Goal: Complete application form

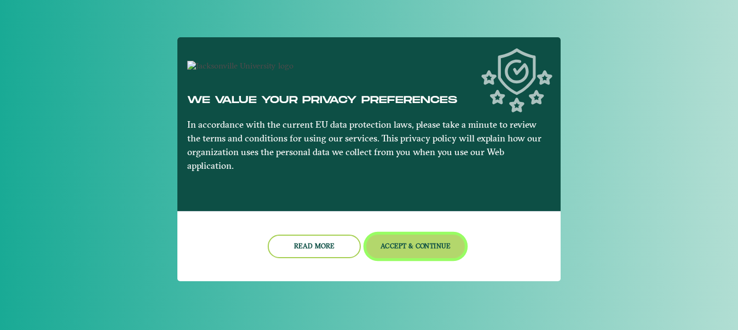
click at [428, 247] on button "Accept & Continue" at bounding box center [415, 246] width 99 height 24
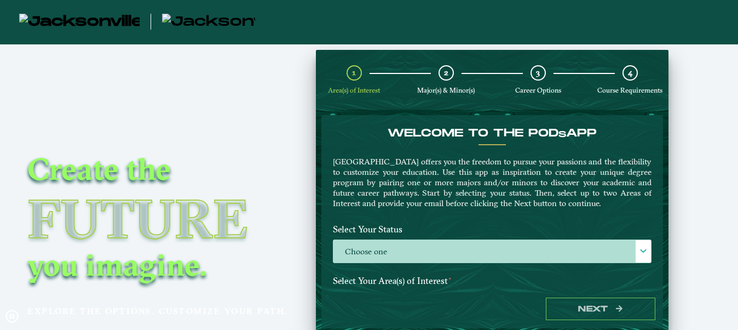
scroll to position [44, 0]
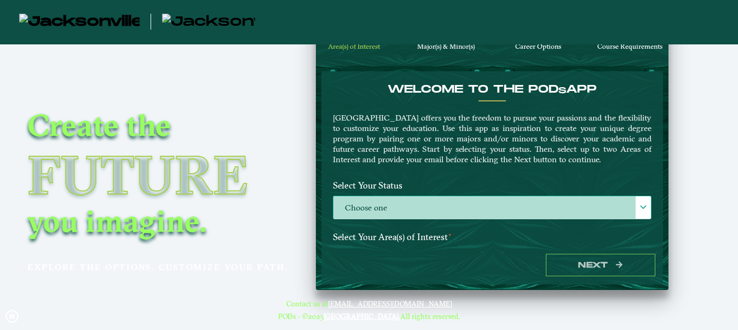
click at [352, 212] on label "Choose one" at bounding box center [492, 208] width 318 height 24
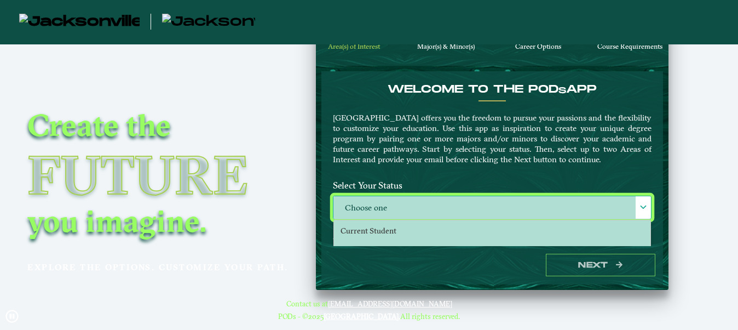
scroll to position [5, 48]
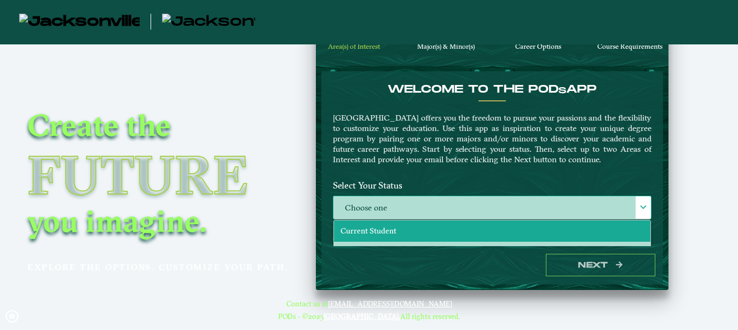
click at [364, 232] on span "Current Student" at bounding box center [369, 231] width 56 height 10
select select "[object Object]"
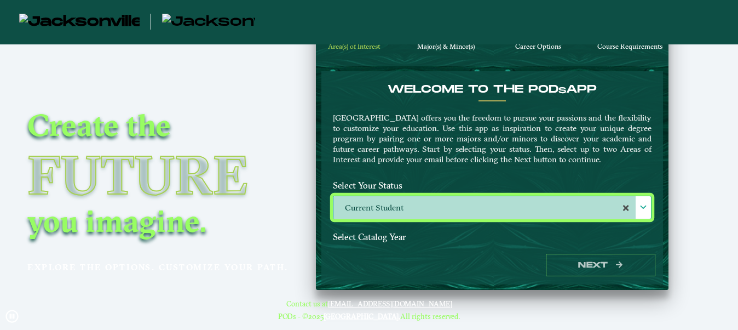
click at [371, 233] on label "Select Catalog Year" at bounding box center [492, 237] width 335 height 20
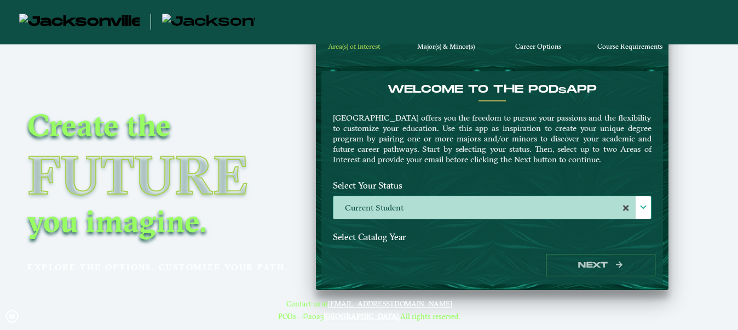
click at [394, 241] on label "Select Catalog Year" at bounding box center [492, 237] width 335 height 20
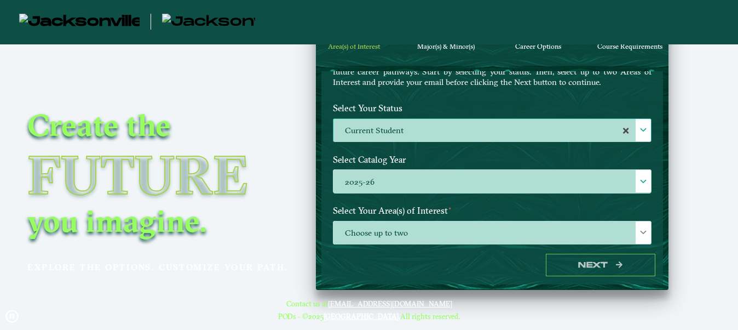
scroll to position [78, 0]
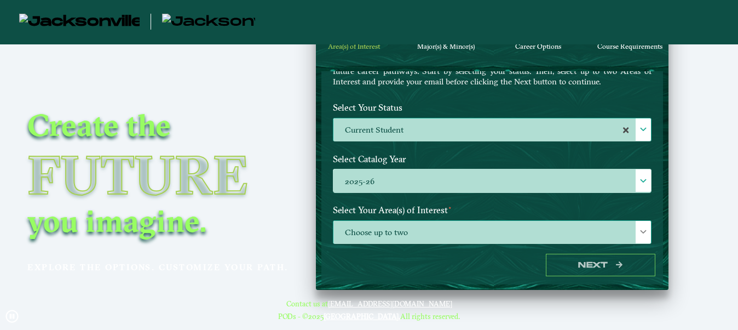
click at [504, 229] on span "Choose up to two" at bounding box center [492, 233] width 318 height 24
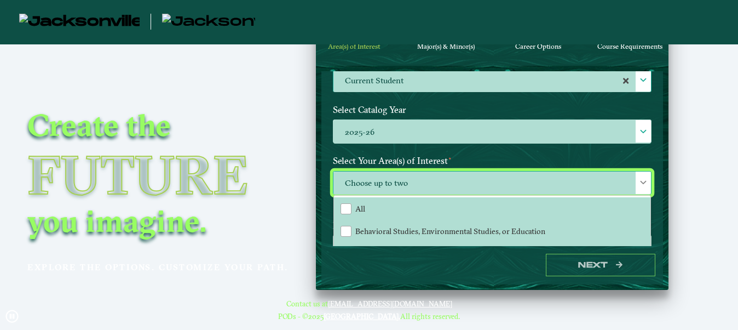
scroll to position [180, 0]
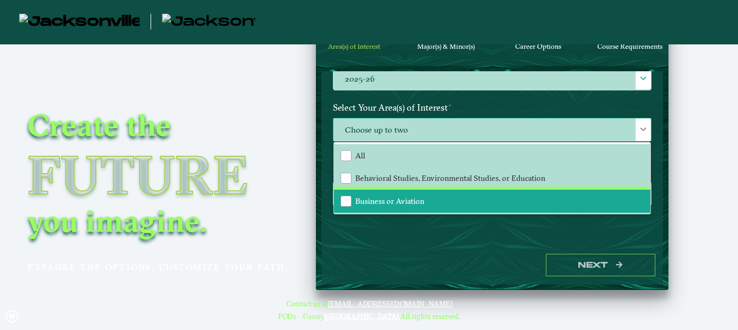
click at [408, 205] on li "Business or Aviation" at bounding box center [492, 200] width 316 height 23
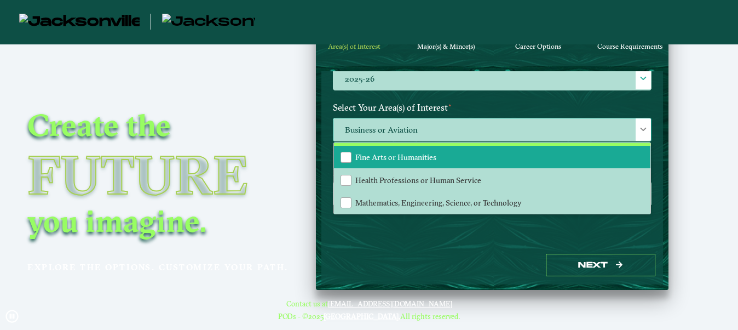
scroll to position [67, 0]
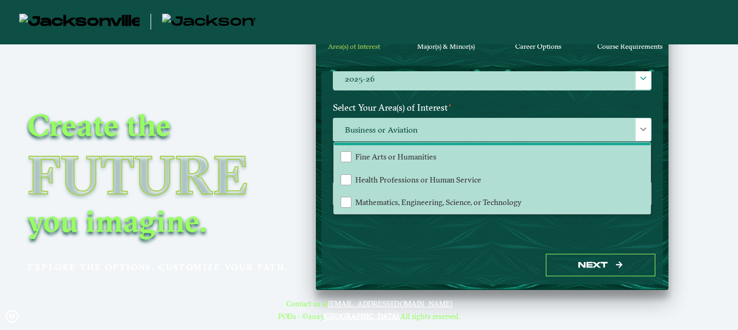
click at [510, 244] on div "Welcome to the POD s app Jacksonville University offers you the freedom to purs…" at bounding box center [492, 158] width 342 height 175
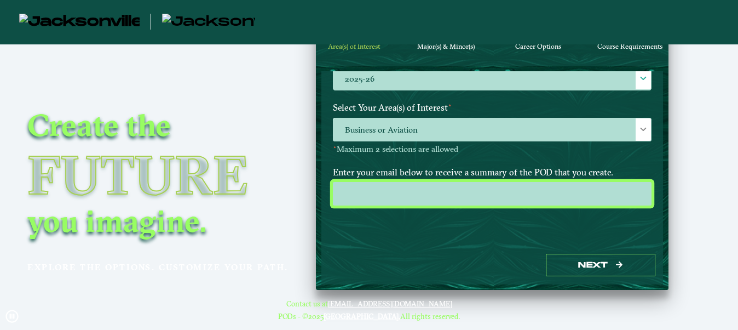
click at [522, 189] on input "email" at bounding box center [492, 194] width 319 height 24
type input "[EMAIL_ADDRESS][DOMAIN_NAME]"
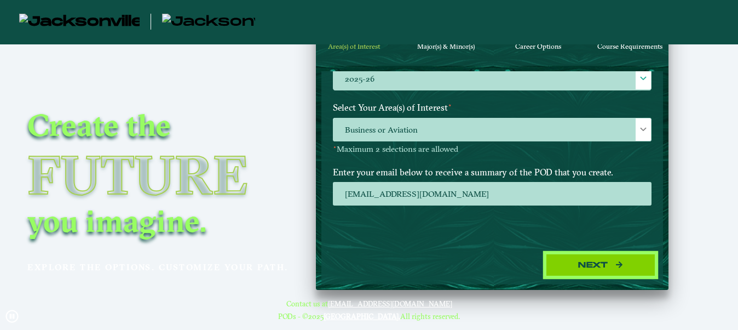
click at [614, 264] on button "Next" at bounding box center [601, 265] width 110 height 22
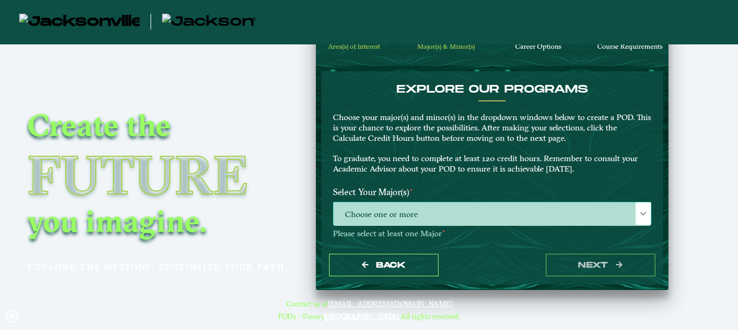
click at [421, 214] on span "Choose one or more" at bounding box center [492, 214] width 318 height 24
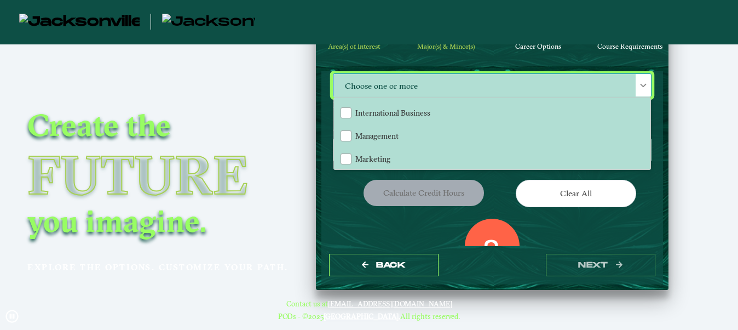
scroll to position [133, 0]
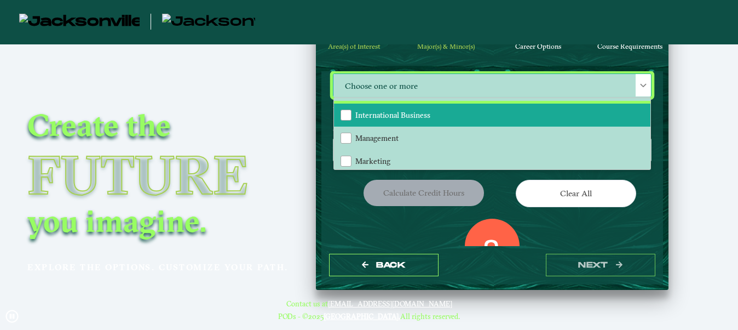
click at [408, 114] on span "International Business" at bounding box center [392, 115] width 75 height 10
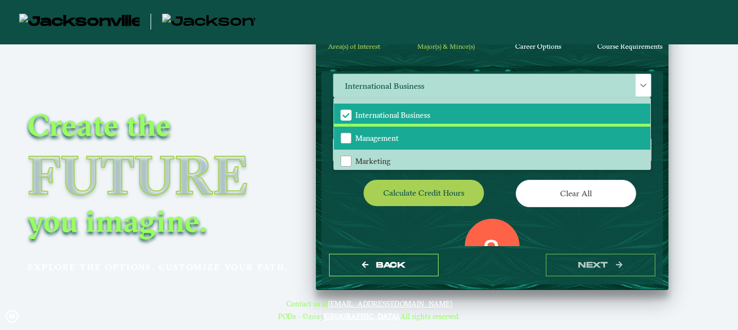
click at [408, 140] on li "Management" at bounding box center [492, 137] width 316 height 23
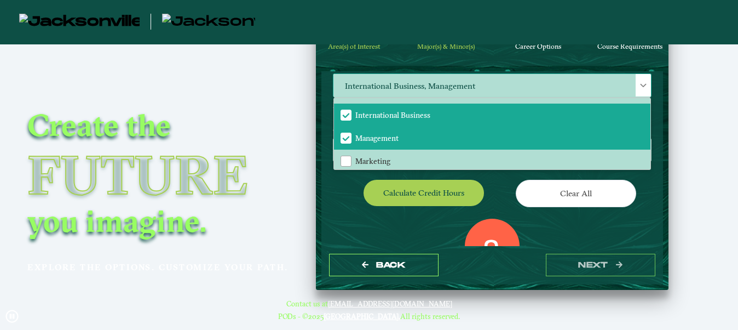
click at [511, 83] on span "International Business, Management" at bounding box center [492, 86] width 318 height 24
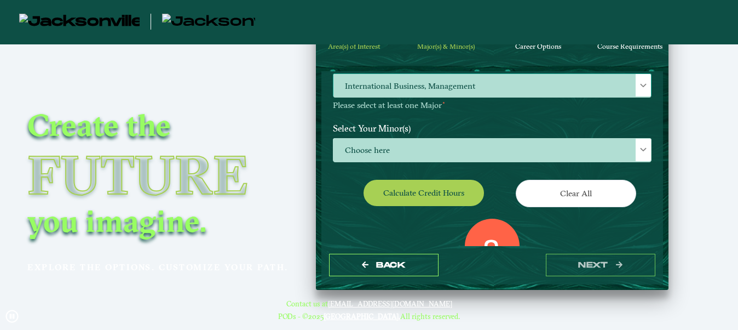
click at [454, 188] on button "Calculate credit hours" at bounding box center [424, 193] width 120 height 26
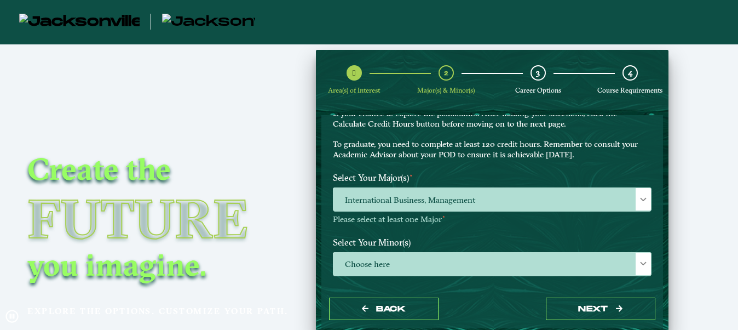
scroll to position [57, 0]
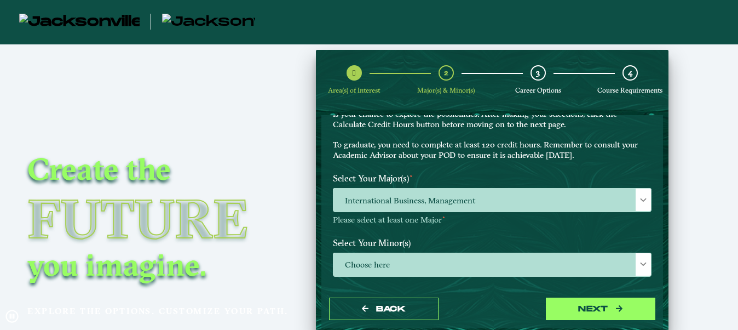
click at [618, 308] on icon "button" at bounding box center [619, 308] width 7 height 7
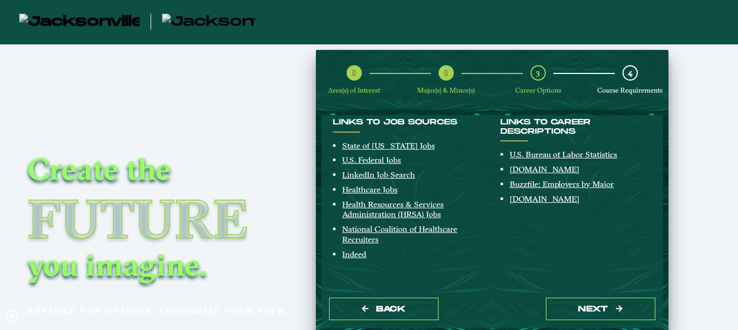
scroll to position [290, 0]
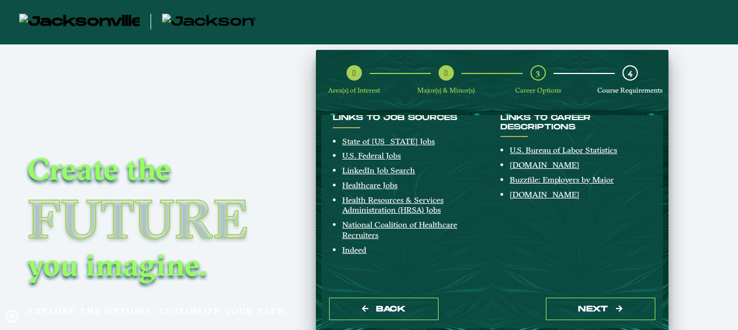
click at [594, 308] on button "next" at bounding box center [601, 308] width 110 height 22
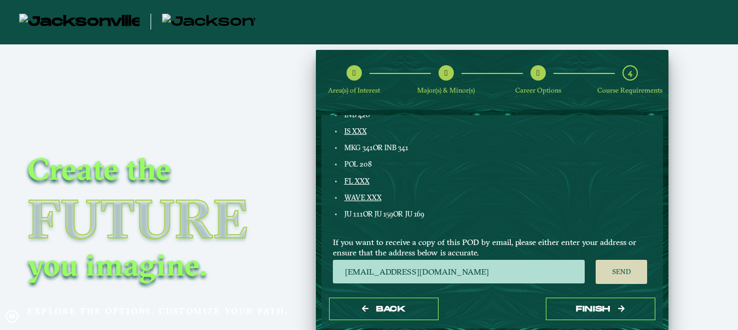
scroll to position [644, 0]
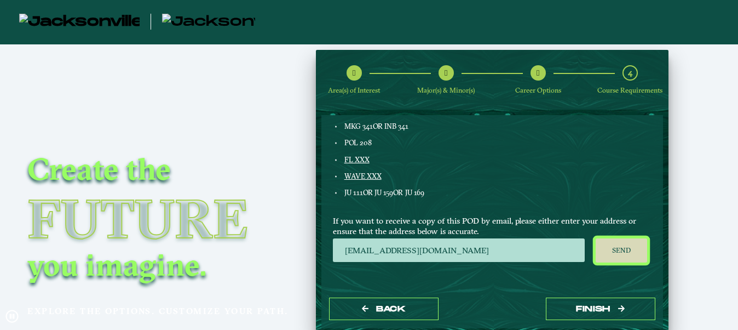
click at [613, 247] on button "Send" at bounding box center [622, 250] width 52 height 24
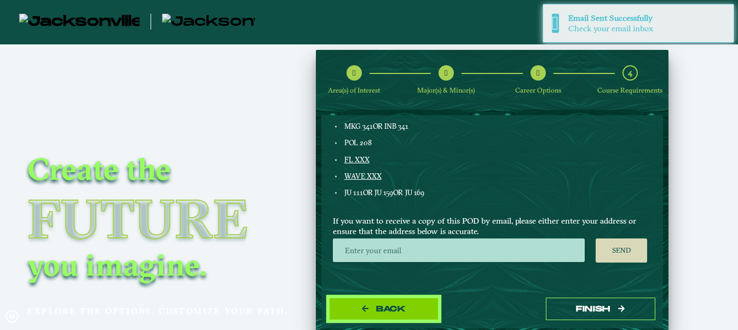
click at [378, 313] on button "Back" at bounding box center [384, 308] width 110 height 22
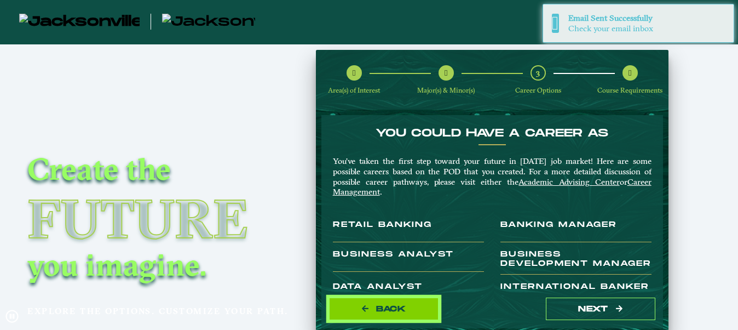
click at [381, 313] on button "Back" at bounding box center [384, 308] width 110 height 22
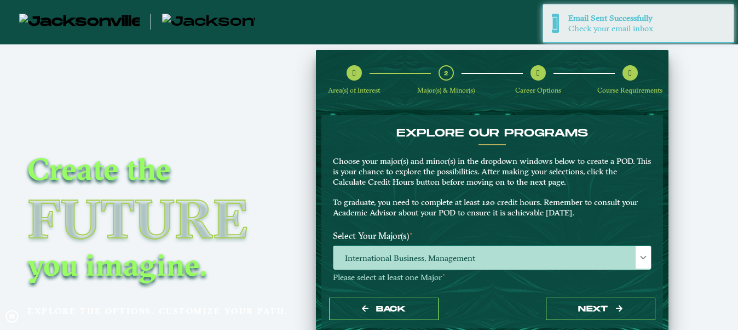
click at [384, 259] on span "International Business, Management" at bounding box center [492, 258] width 318 height 24
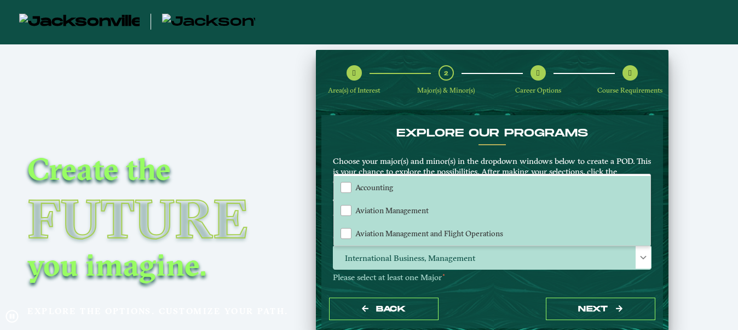
click at [602, 124] on div "EXPLORE OUR PROGRAMS Choose your major(s) and minor(s) in the dropdown windows …" at bounding box center [492, 202] width 342 height 175
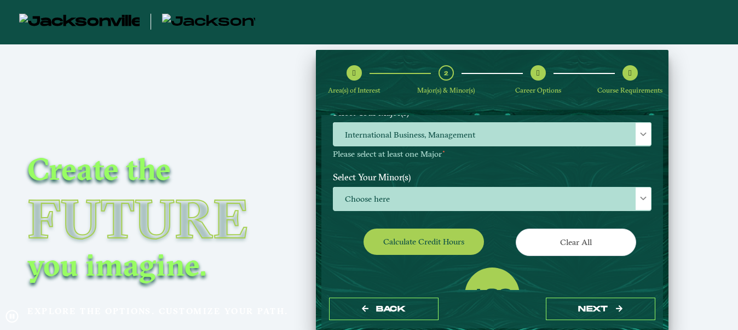
scroll to position [124, 0]
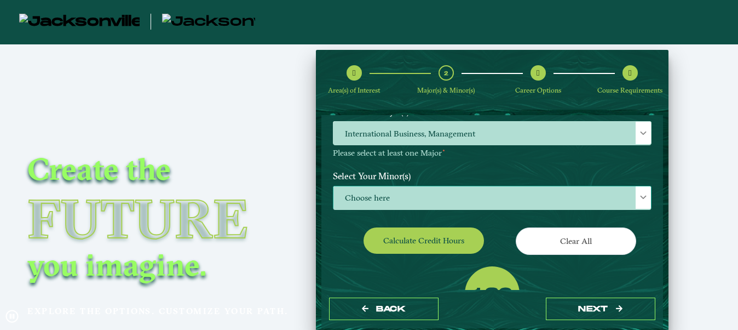
click at [456, 189] on span "Choose here" at bounding box center [492, 198] width 318 height 24
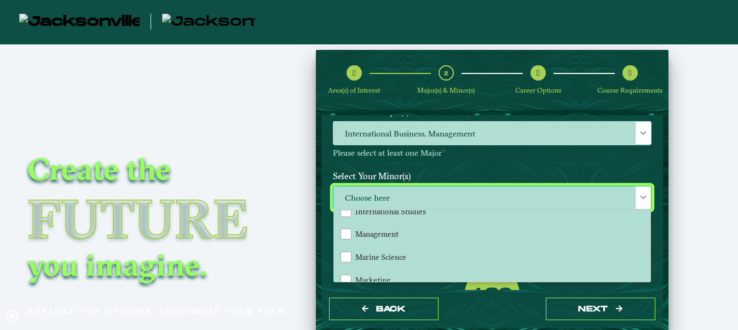
scroll to position [719, 0]
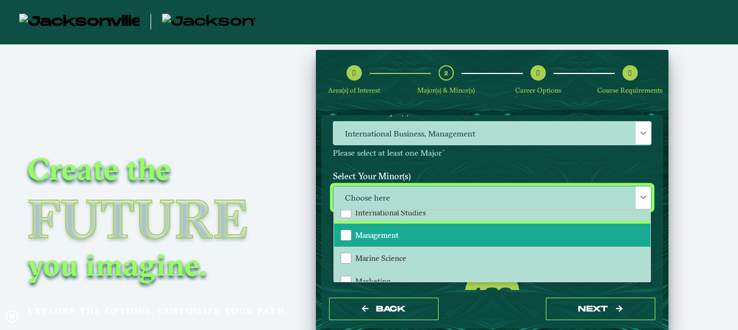
click at [405, 232] on li "Management" at bounding box center [492, 234] width 316 height 23
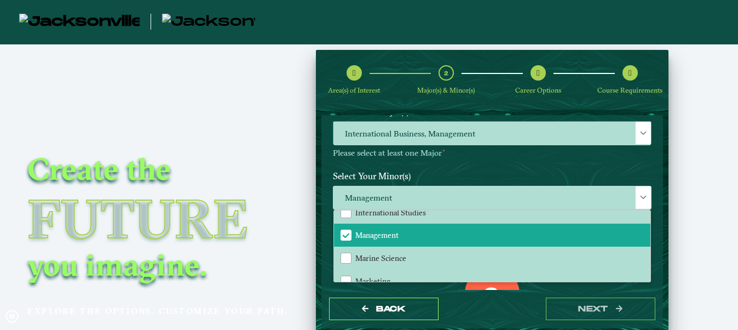
click at [516, 136] on span "International Business, Management" at bounding box center [492, 134] width 318 height 24
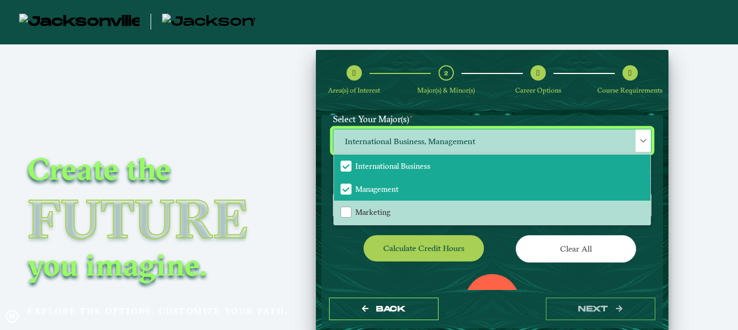
scroll to position [139, 0]
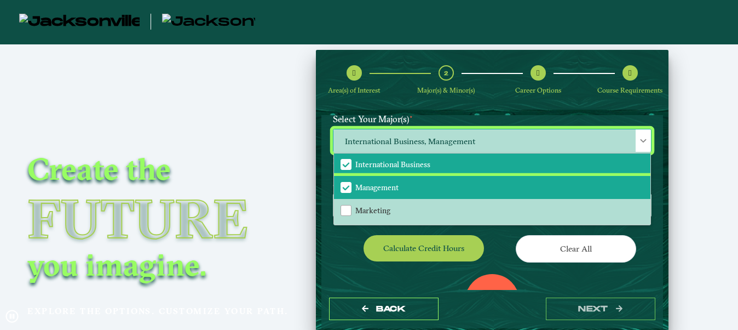
click at [379, 188] on span "Management" at bounding box center [376, 187] width 43 height 10
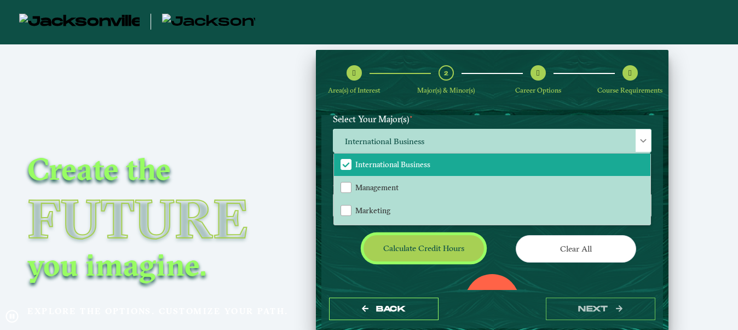
click at [444, 252] on button "Calculate credit hours" at bounding box center [424, 248] width 120 height 26
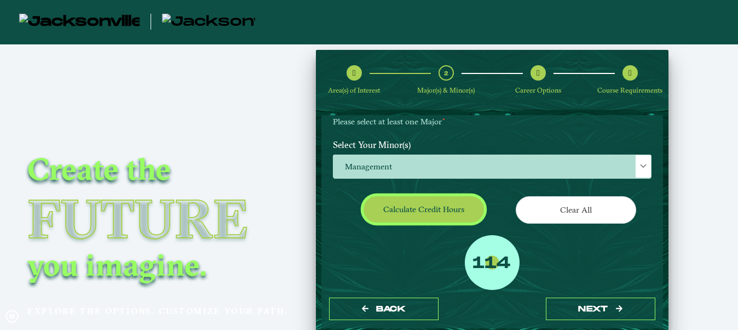
scroll to position [172, 0]
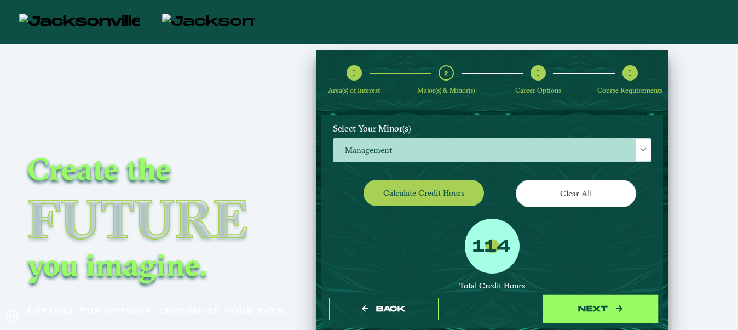
click at [597, 313] on button "next" at bounding box center [601, 308] width 110 height 22
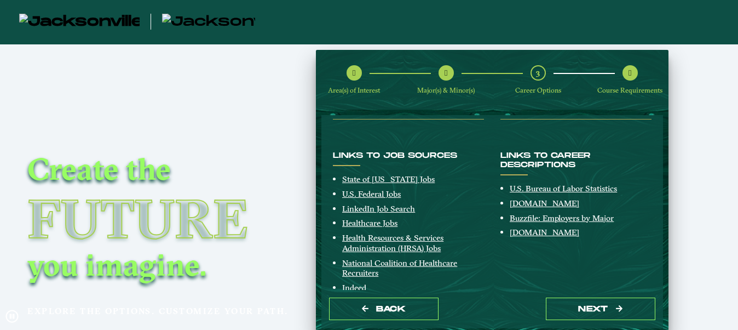
scroll to position [246, 0]
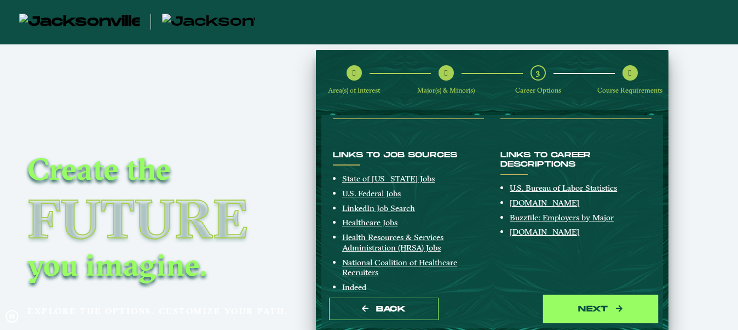
click at [598, 306] on button "next" at bounding box center [601, 308] width 110 height 22
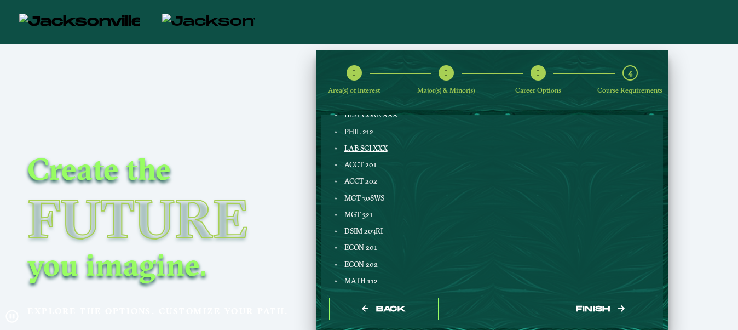
scroll to position [227, 0]
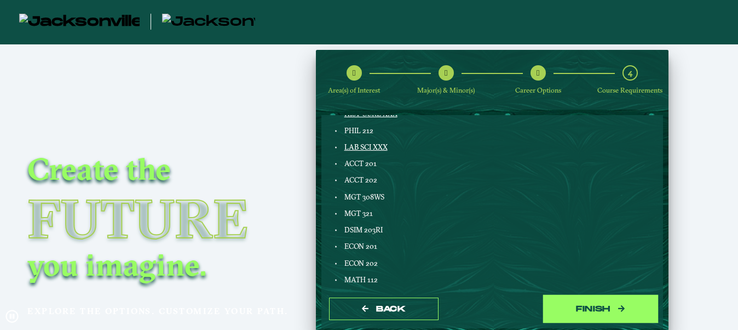
click at [585, 316] on button "Finish" at bounding box center [601, 308] width 110 height 22
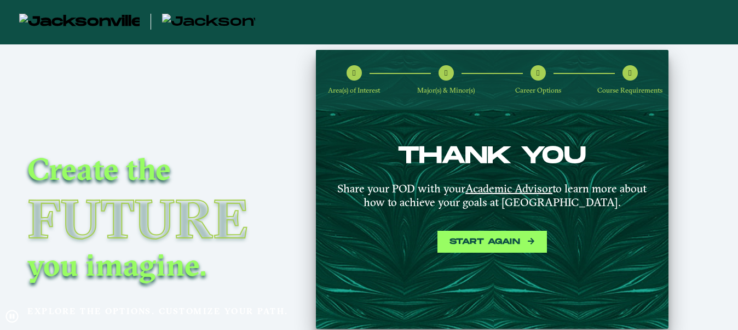
click at [515, 239] on button "Start again" at bounding box center [492, 242] width 110 height 22
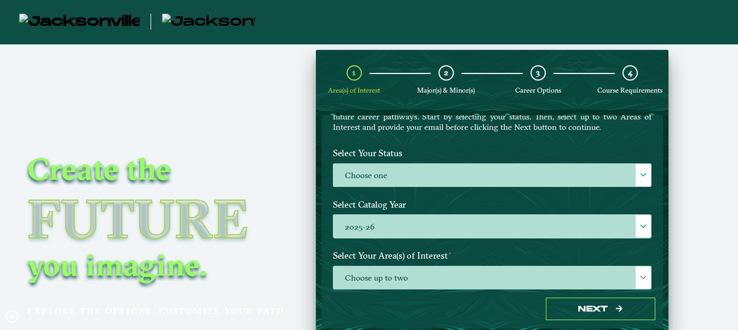
scroll to position [77, 0]
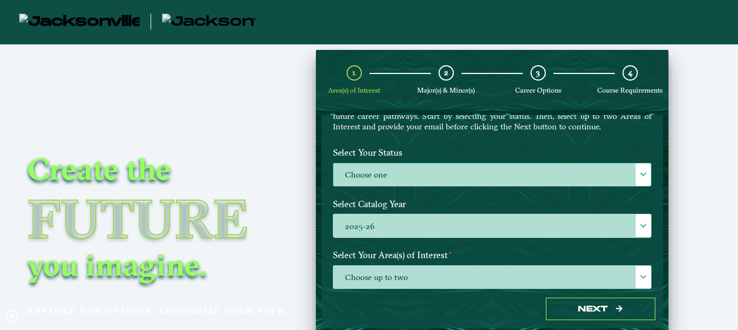
click at [516, 178] on label "Choose one" at bounding box center [492, 175] width 318 height 24
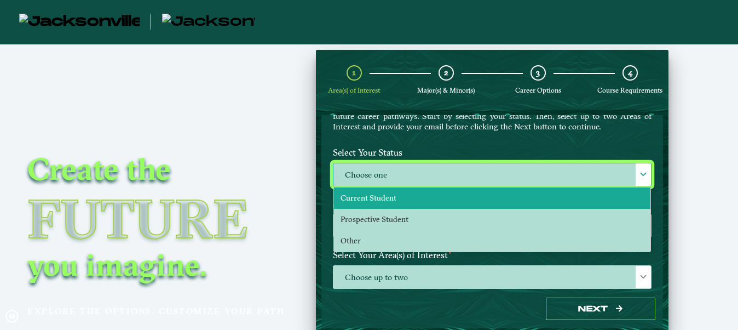
click at [446, 194] on li "Current Student" at bounding box center [492, 197] width 316 height 21
select select "[object Object]"
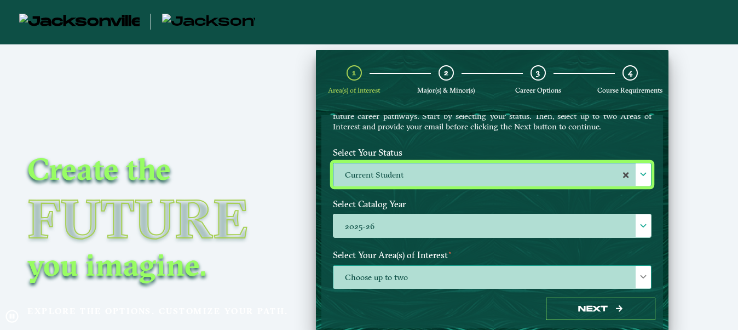
click at [434, 285] on span "Choose up to two" at bounding box center [492, 278] width 318 height 24
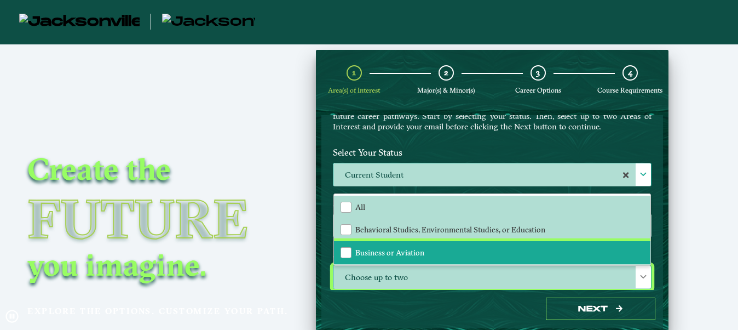
click at [399, 256] on li "Business or Aviation" at bounding box center [492, 252] width 316 height 23
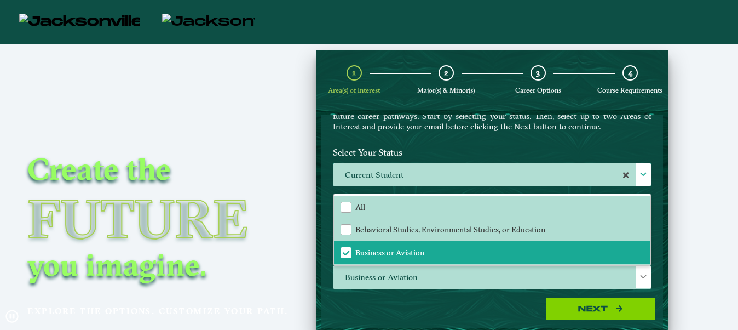
click at [604, 300] on button "Next" at bounding box center [601, 308] width 110 height 22
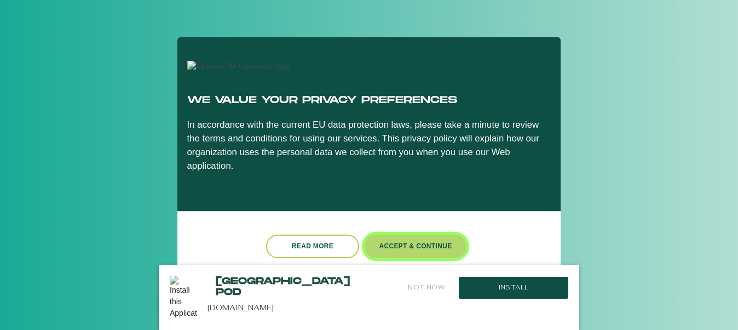
click at [387, 247] on button "Accept & Continue" at bounding box center [416, 246] width 102 height 24
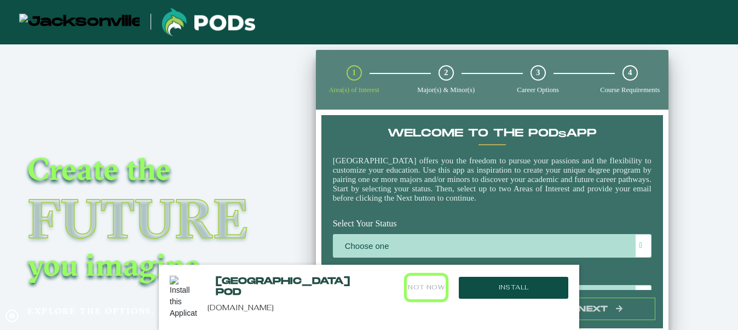
click at [417, 293] on button "Not Now" at bounding box center [426, 287] width 39 height 24
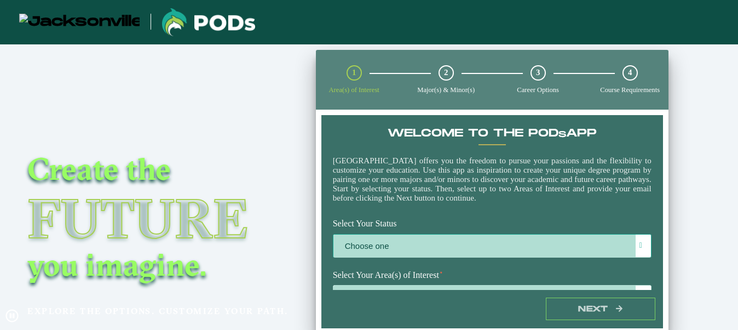
click at [450, 253] on label "Choose one" at bounding box center [492, 246] width 318 height 24
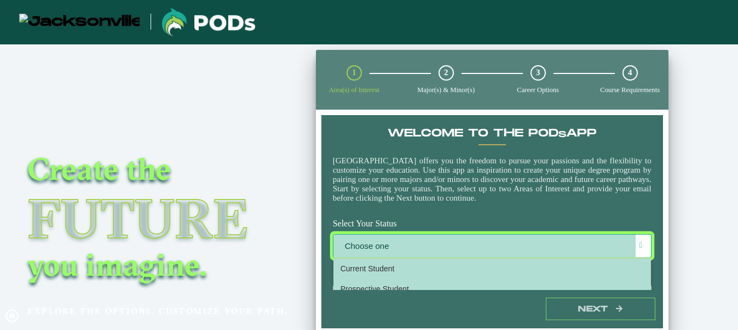
scroll to position [5, 48]
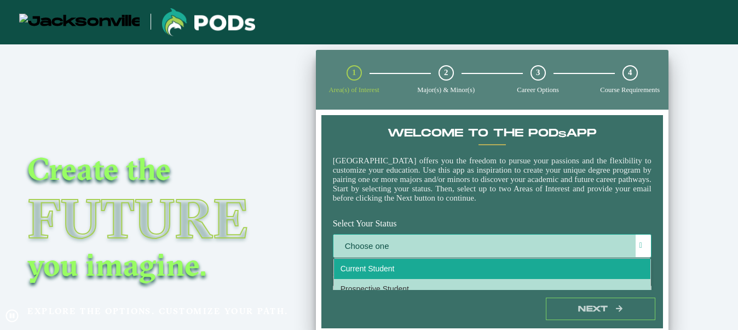
click at [418, 277] on li "Current Student" at bounding box center [492, 268] width 316 height 20
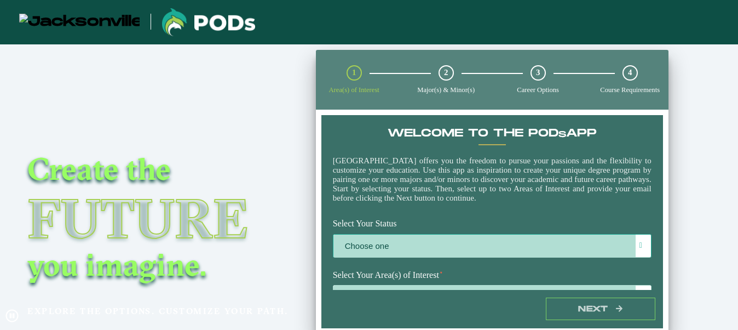
select select "[object Object]"
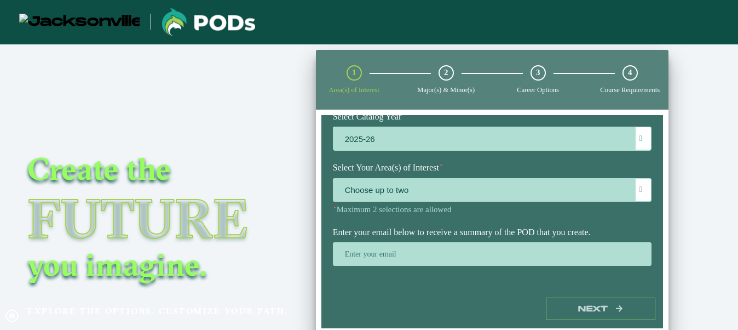
scroll to position [180, 0]
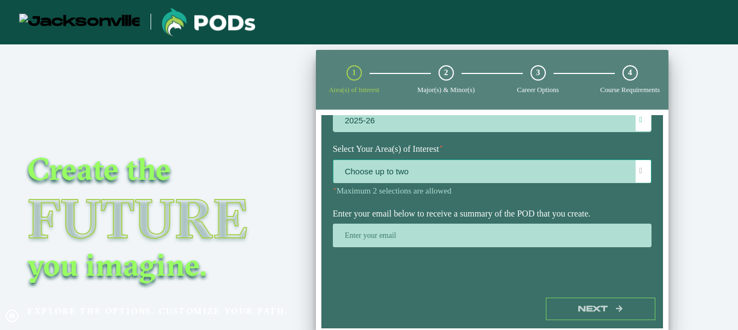
click at [494, 170] on span "Choose up to two" at bounding box center [492, 172] width 318 height 24
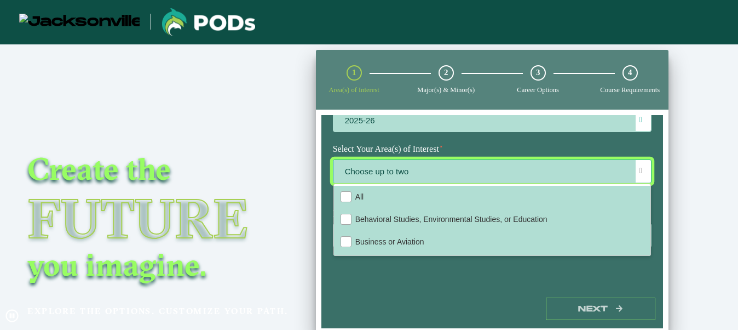
scroll to position [5, 48]
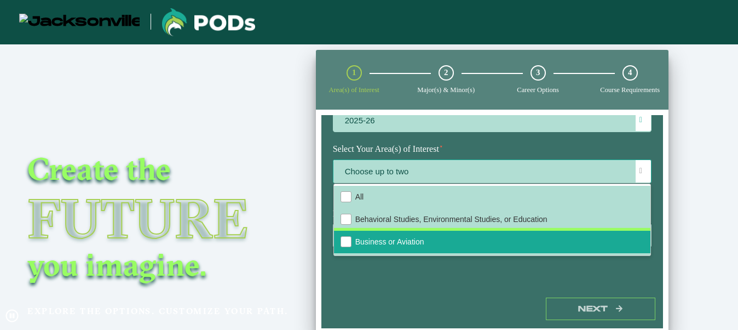
click at [456, 244] on li "Business or Aviation" at bounding box center [492, 242] width 316 height 22
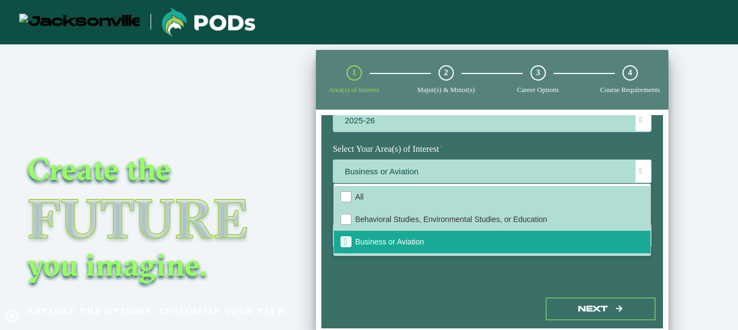
click at [394, 295] on div "Next" at bounding box center [492, 309] width 342 height 38
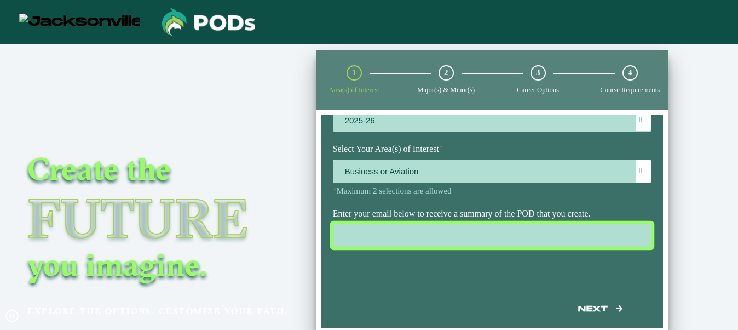
click at [404, 239] on input "email" at bounding box center [492, 235] width 319 height 24
type input "[EMAIL_ADDRESS][DOMAIN_NAME]"
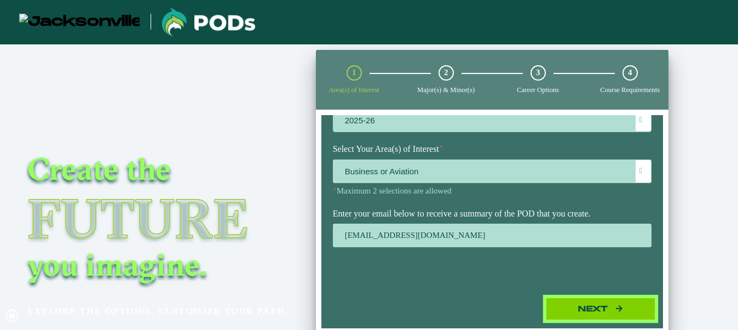
click at [600, 314] on button "Next" at bounding box center [601, 308] width 110 height 22
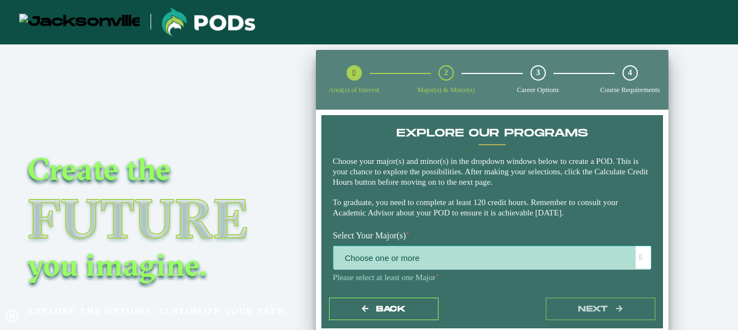
click at [510, 255] on span "Choose one or more" at bounding box center [492, 258] width 318 height 24
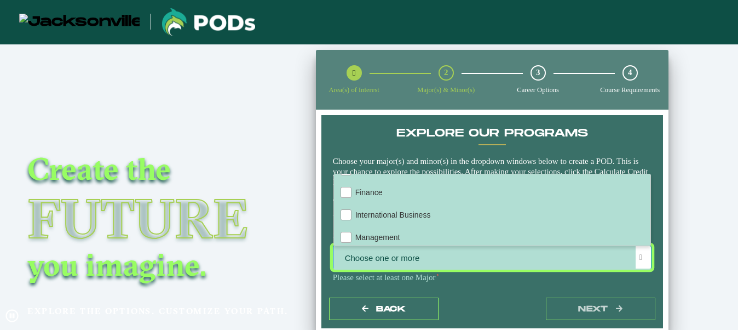
scroll to position [115, 0]
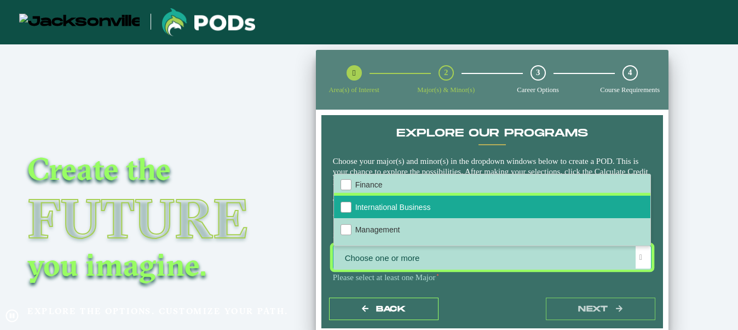
click at [392, 208] on span "International Business" at bounding box center [393, 207] width 76 height 9
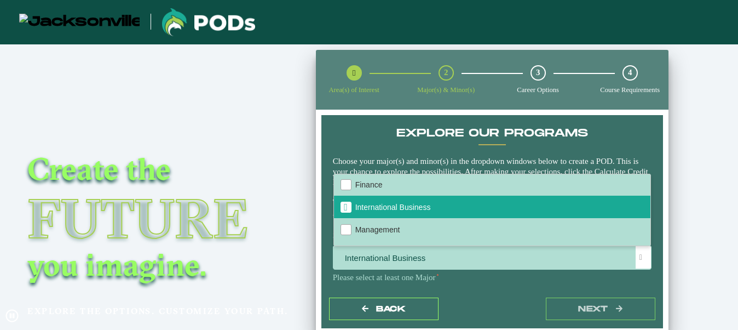
click at [473, 293] on div "Back next" at bounding box center [492, 309] width 342 height 38
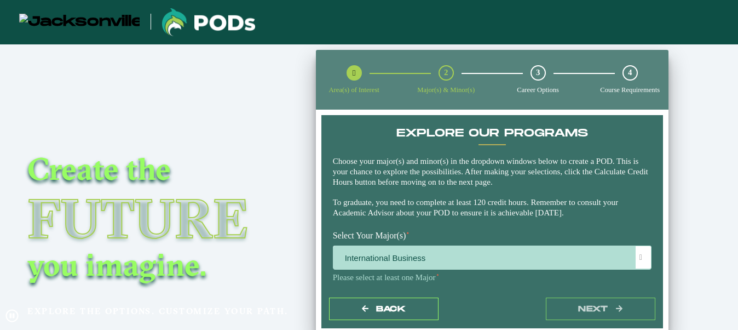
click at [495, 269] on span "International Business" at bounding box center [492, 258] width 318 height 24
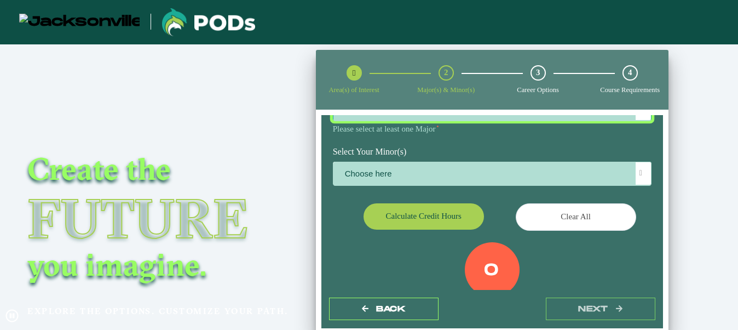
scroll to position [162, 0]
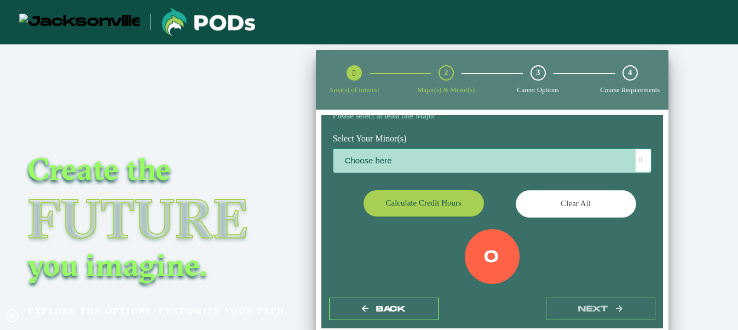
click at [473, 164] on span "Choose here" at bounding box center [492, 161] width 318 height 24
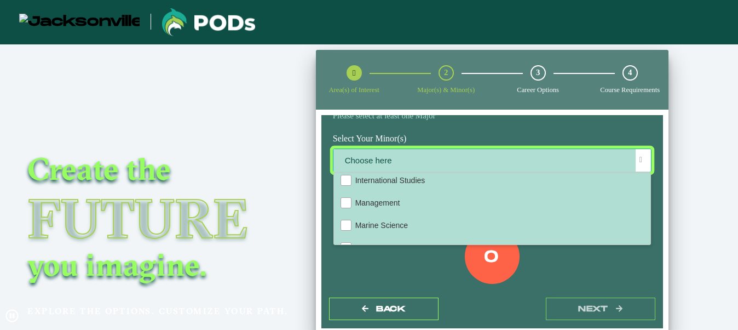
scroll to position [703, 0]
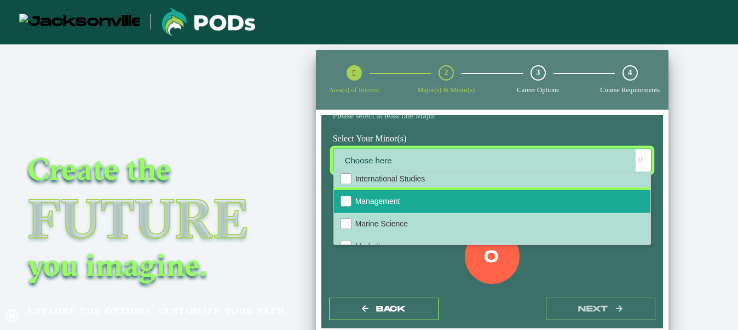
click at [391, 205] on span "Management" at bounding box center [377, 201] width 45 height 9
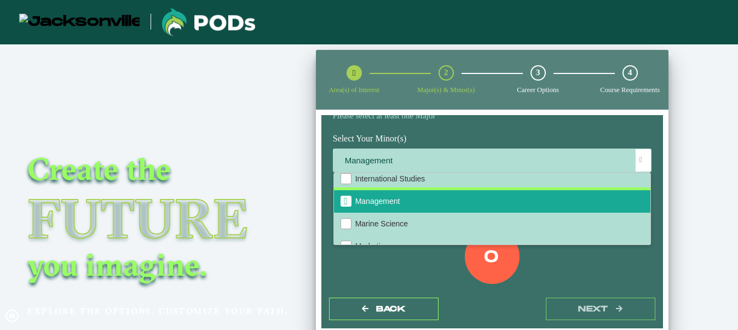
click at [417, 267] on div "0 Total Credit Hours" at bounding box center [492, 275] width 335 height 93
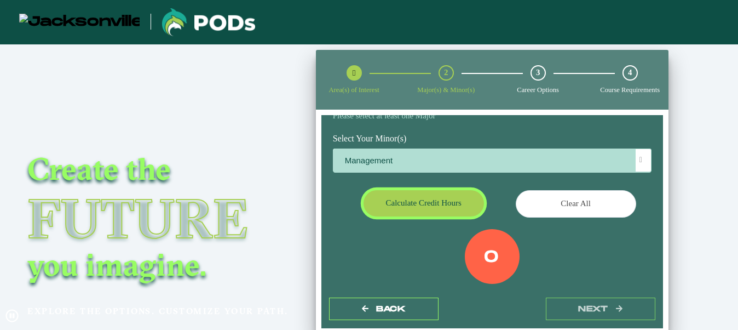
click at [439, 201] on button "Calculate credit hours" at bounding box center [424, 203] width 120 height 26
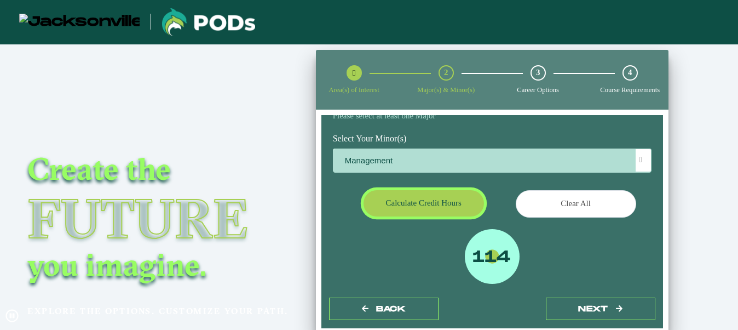
scroll to position [172, 0]
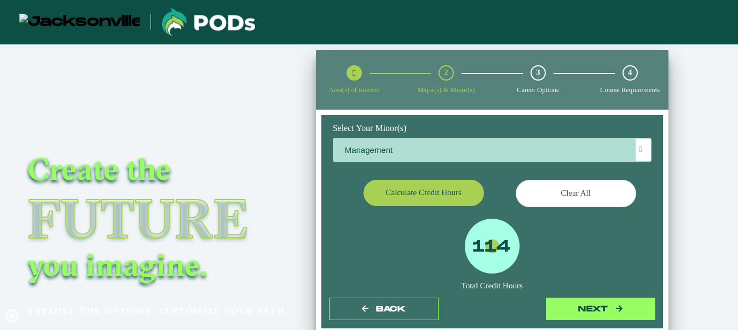
click at [618, 307] on icon "button" at bounding box center [619, 308] width 7 height 7
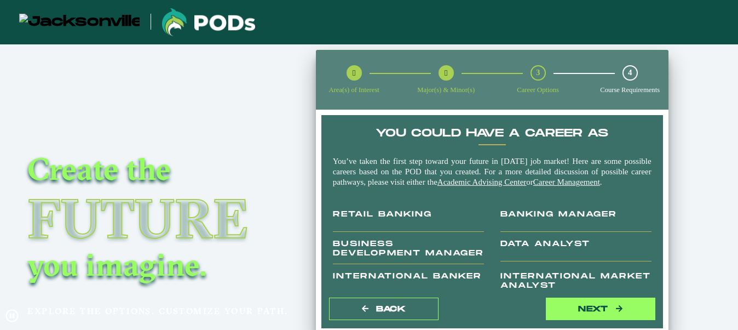
click at [595, 311] on button "next" at bounding box center [601, 308] width 110 height 22
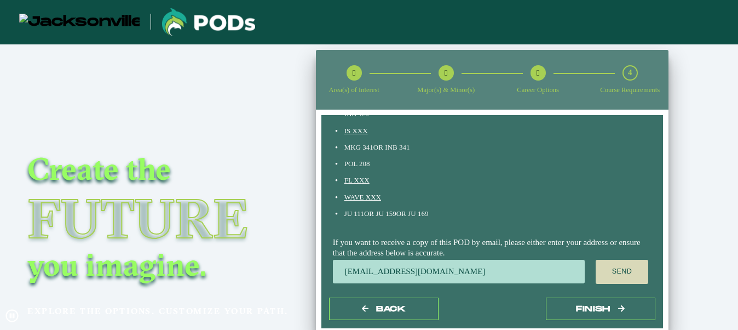
scroll to position [655, 0]
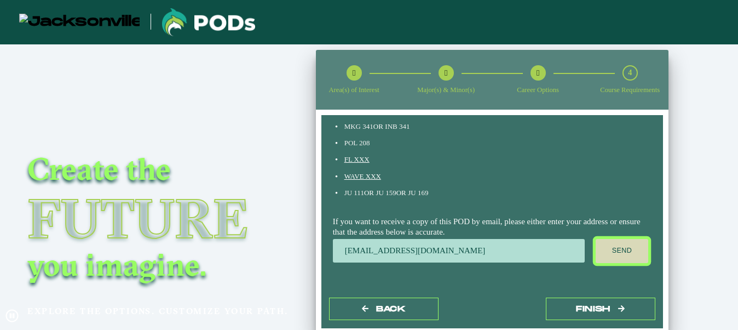
click at [619, 254] on button "Send" at bounding box center [622, 251] width 53 height 24
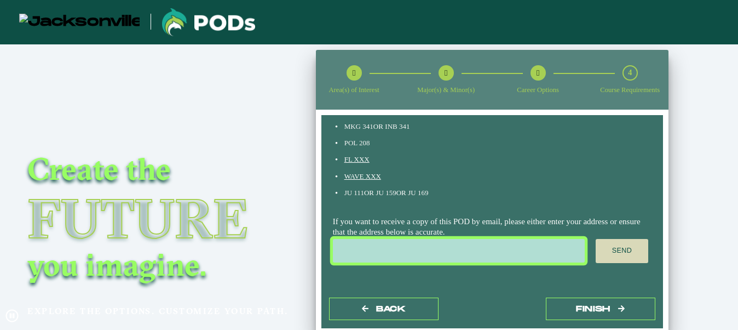
click at [402, 258] on input "email" at bounding box center [459, 251] width 252 height 24
type input "[EMAIL_ADDRESS][DOMAIN_NAME]"
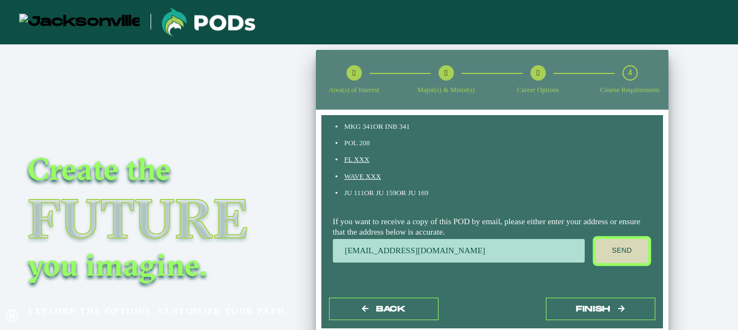
click at [615, 255] on button "Send" at bounding box center [622, 251] width 53 height 24
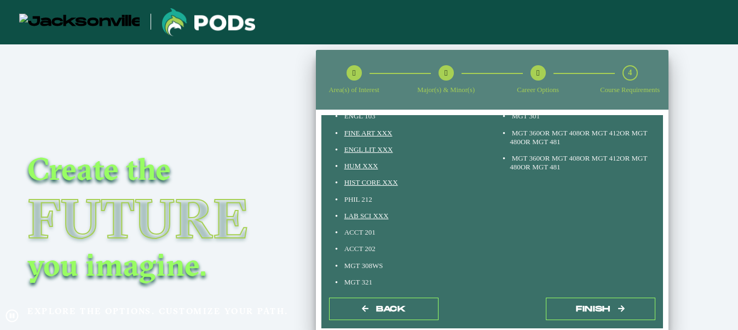
scroll to position [162, 0]
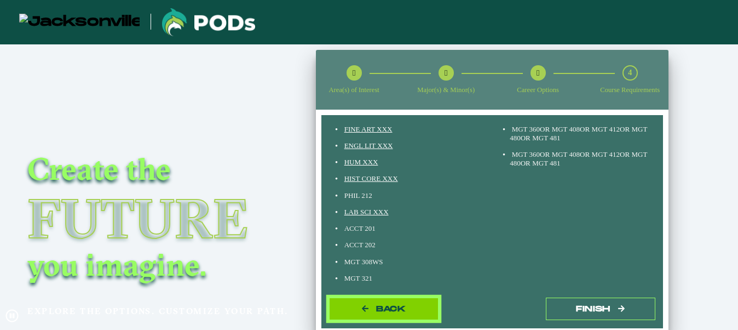
click at [408, 307] on button "Back" at bounding box center [384, 308] width 110 height 22
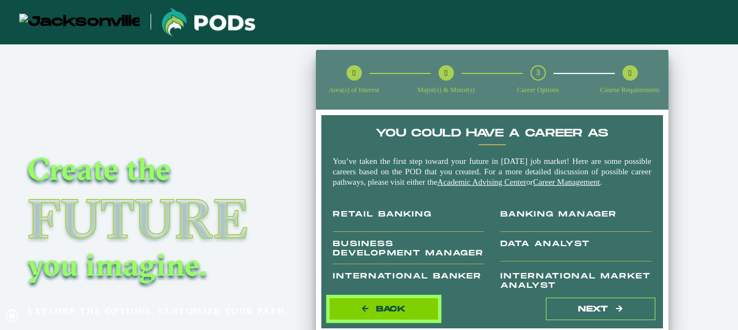
click at [370, 308] on button "Back" at bounding box center [384, 308] width 110 height 22
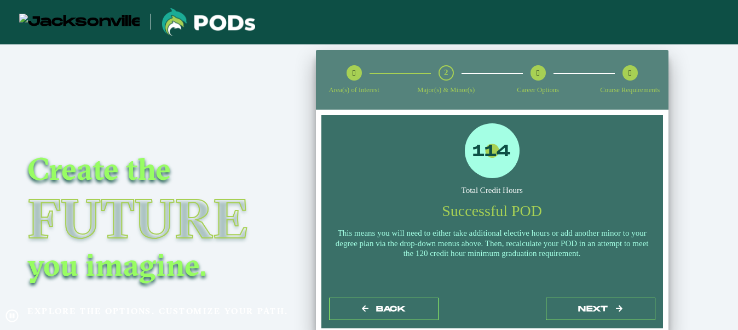
scroll to position [270, 0]
